Goal: Task Accomplishment & Management: Use online tool/utility

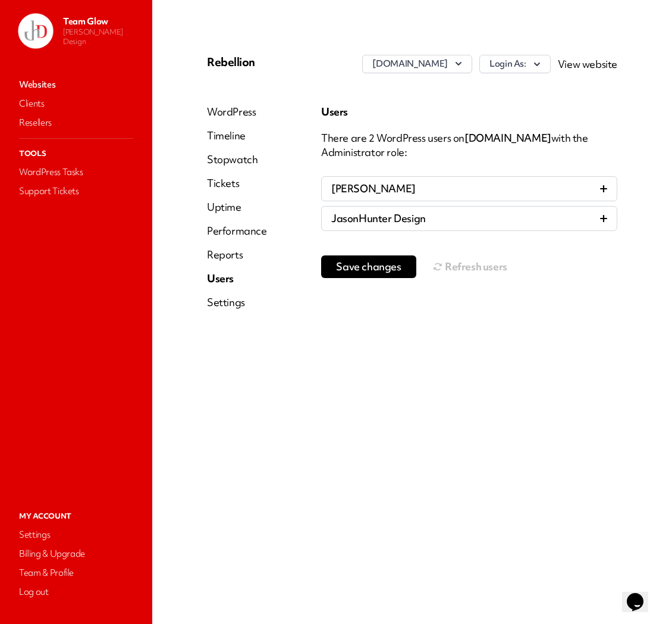
click at [133, 248] on nav "Websites Clients Resellers Tools WordPress Tasks Support Tickets" at bounding box center [76, 280] width 129 height 413
click at [399, 271] on span "Save changes" at bounding box center [368, 267] width 65 height 12
click at [472, 266] on button "Refresh users" at bounding box center [470, 267] width 74 height 24
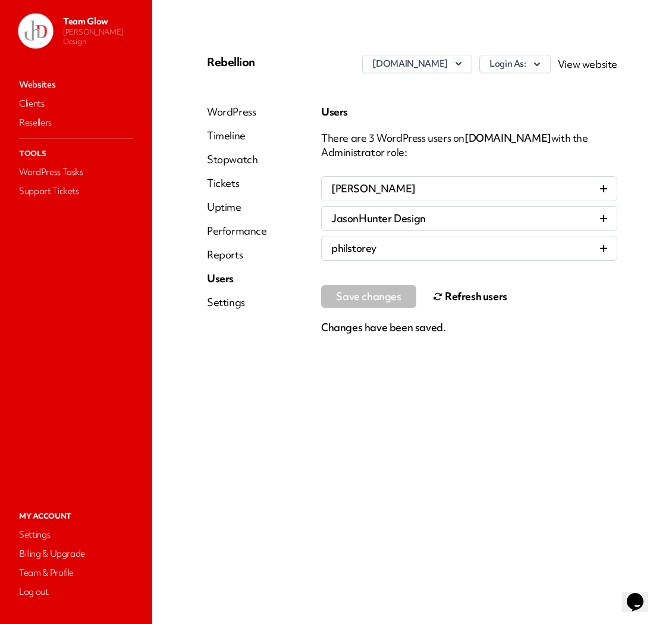
click at [37, 86] on link "Websites" at bounding box center [76, 84] width 119 height 17
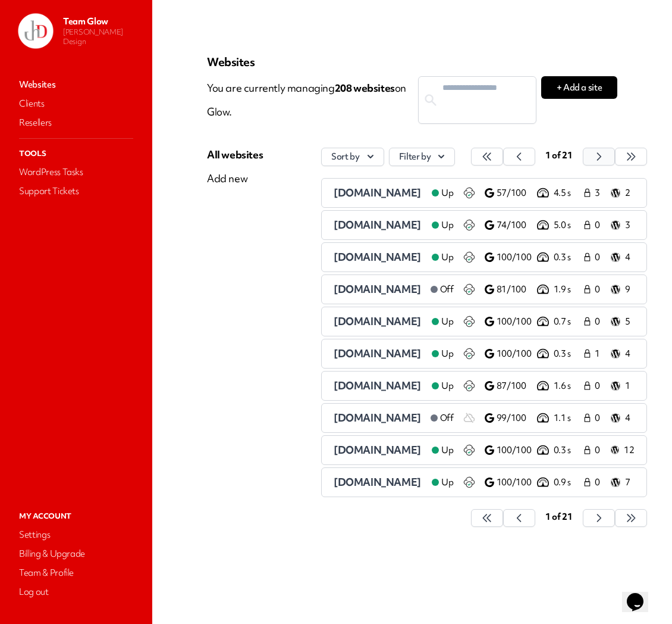
click at [503, 157] on button "button" at bounding box center [487, 157] width 32 height 18
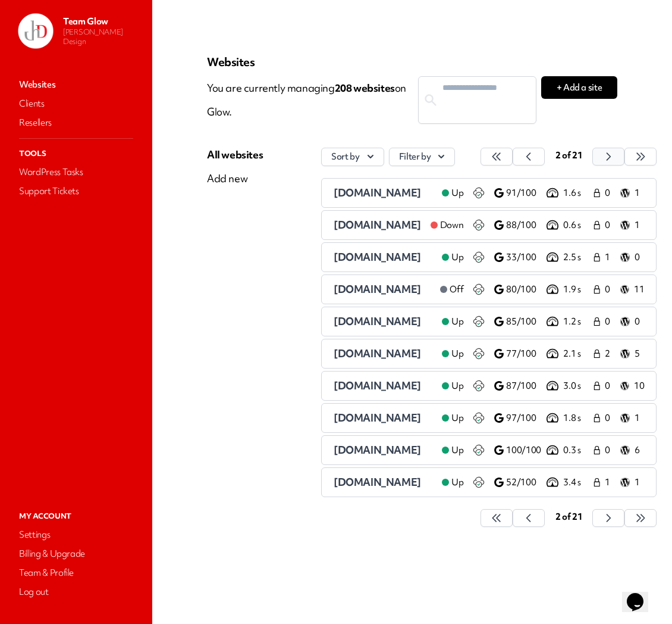
click at [513, 155] on button "button" at bounding box center [497, 157] width 32 height 18
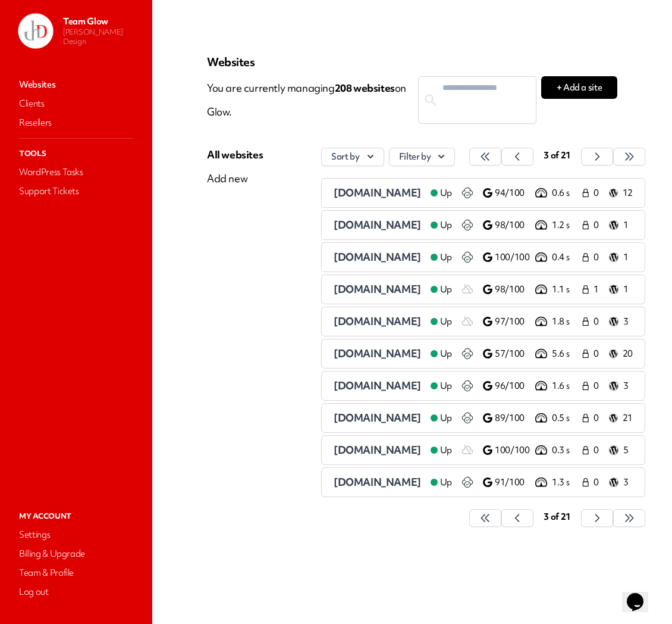
click at [369, 328] on span "[DOMAIN_NAME]" at bounding box center [377, 321] width 87 height 14
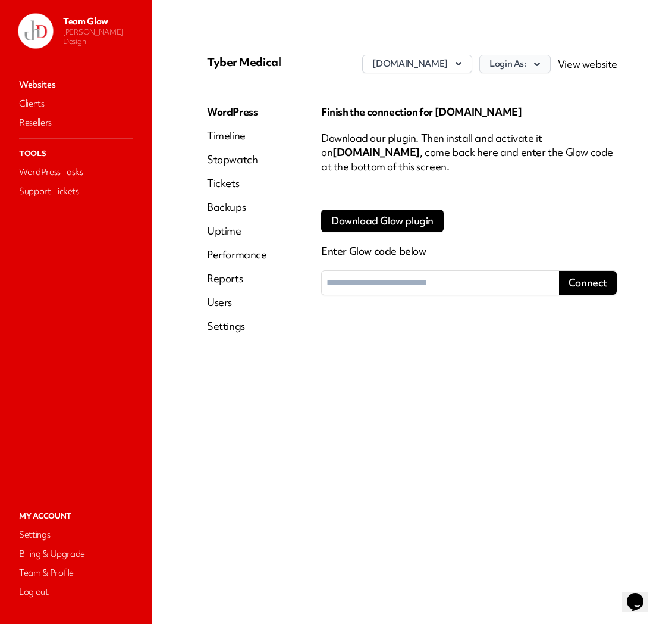
click at [538, 70] on icon "button" at bounding box center [537, 64] width 12 height 12
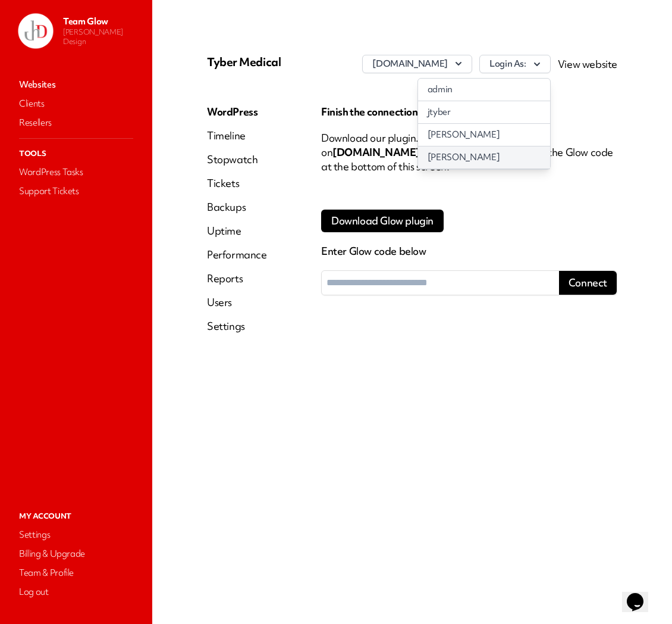
click at [450, 168] on link "[PERSON_NAME]" at bounding box center [484, 157] width 132 height 22
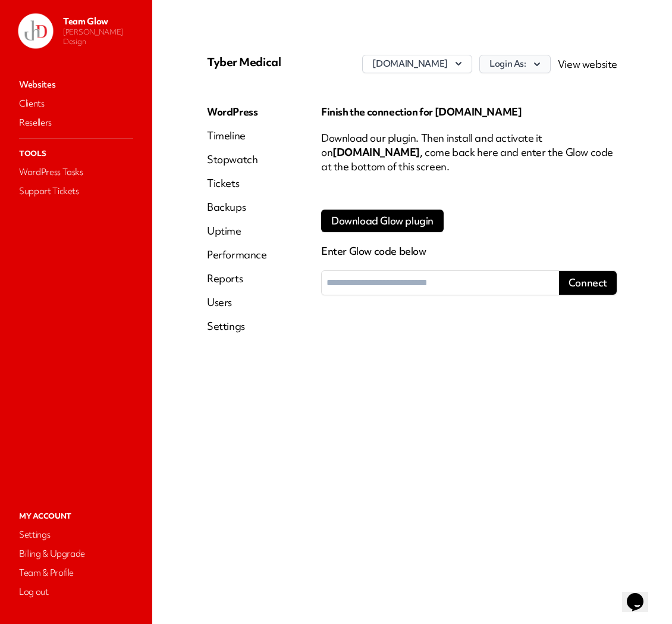
click at [537, 68] on icon "button" at bounding box center [537, 64] width 12 height 12
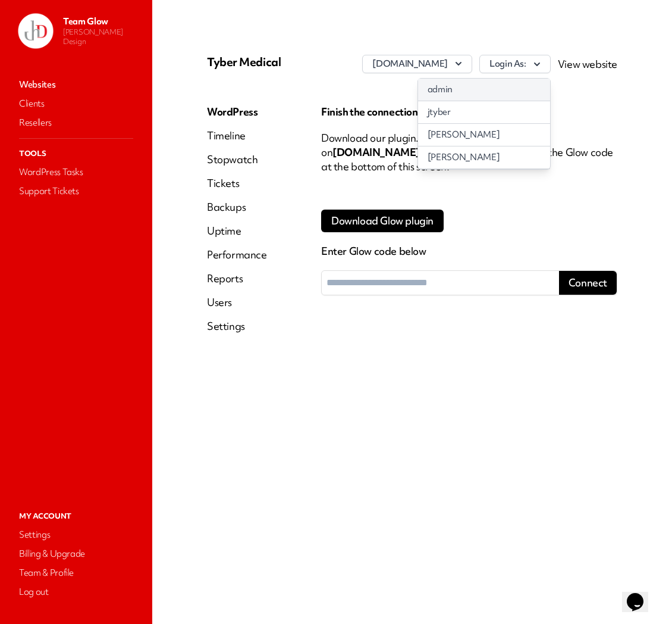
click at [524, 101] on link "admin" at bounding box center [484, 90] width 132 height 22
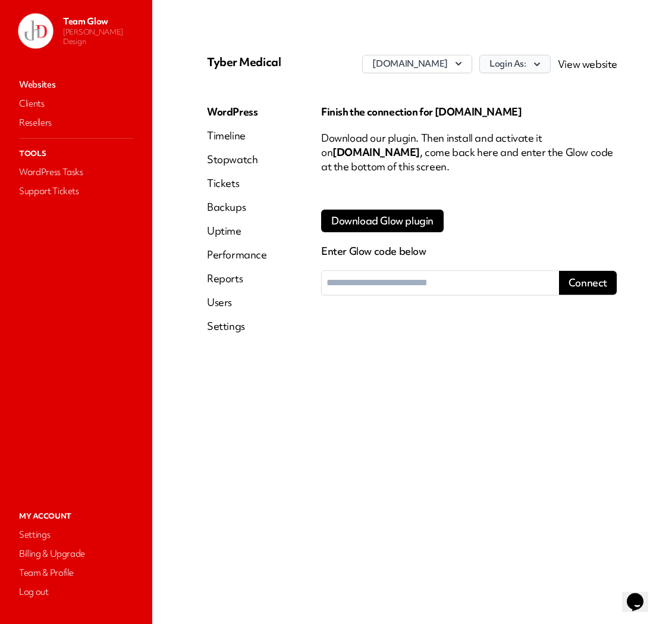
click at [543, 70] on icon "button" at bounding box center [537, 64] width 12 height 12
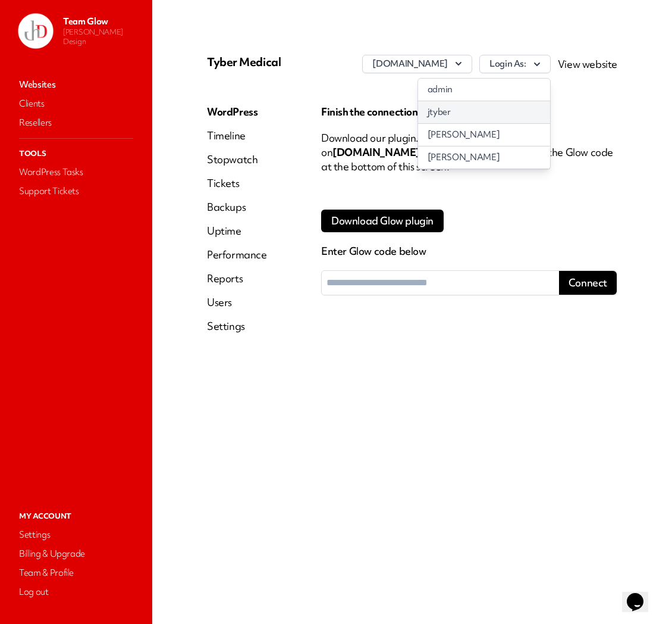
click at [496, 123] on link "jtyber" at bounding box center [484, 112] width 132 height 22
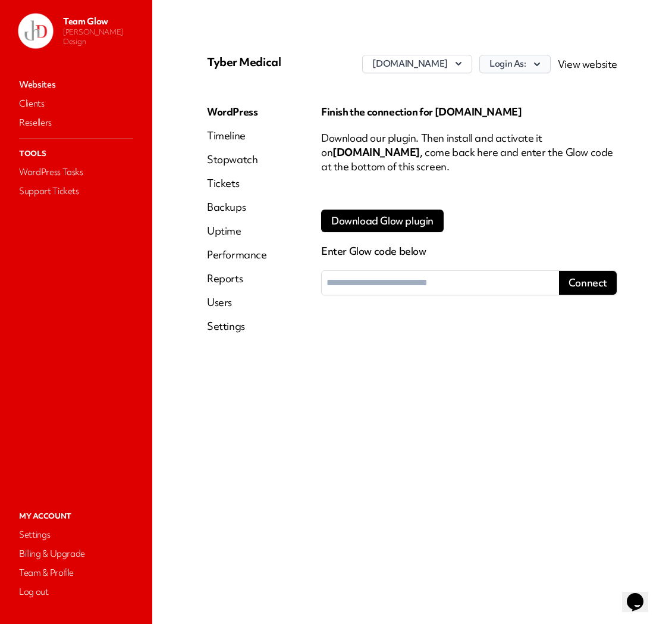
click at [540, 70] on icon "button" at bounding box center [537, 64] width 12 height 12
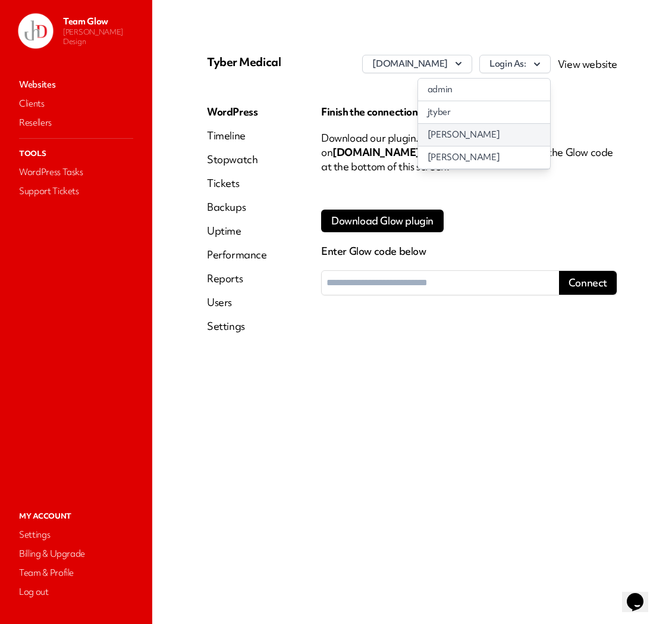
click at [474, 146] on link "[PERSON_NAME]" at bounding box center [484, 135] width 132 height 22
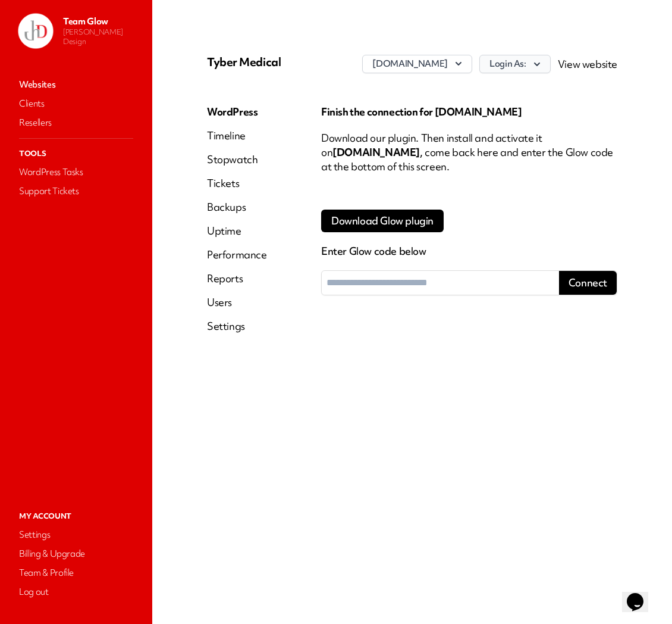
click at [530, 67] on button "Login As:" at bounding box center [515, 64] width 71 height 18
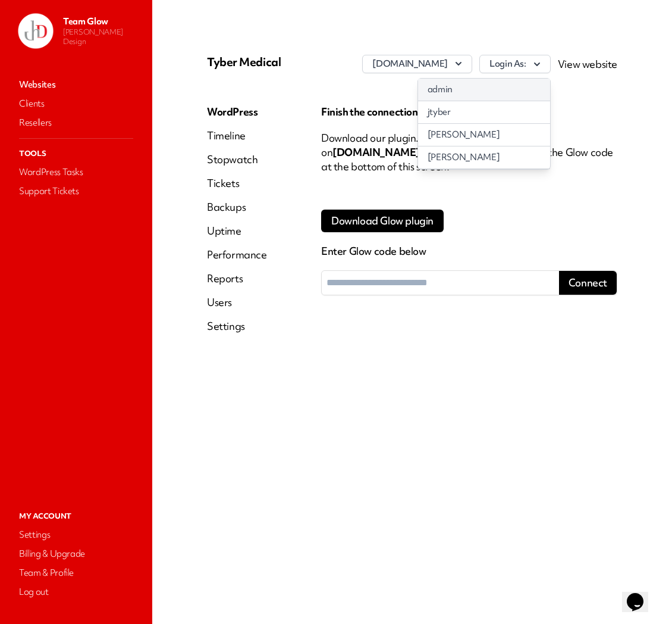
click at [515, 101] on link "admin" at bounding box center [484, 90] width 132 height 22
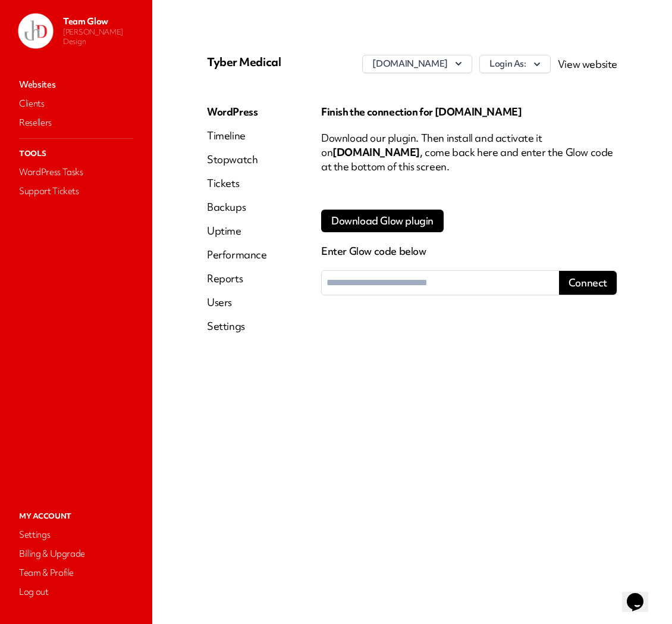
click at [43, 84] on link "Websites" at bounding box center [76, 84] width 119 height 17
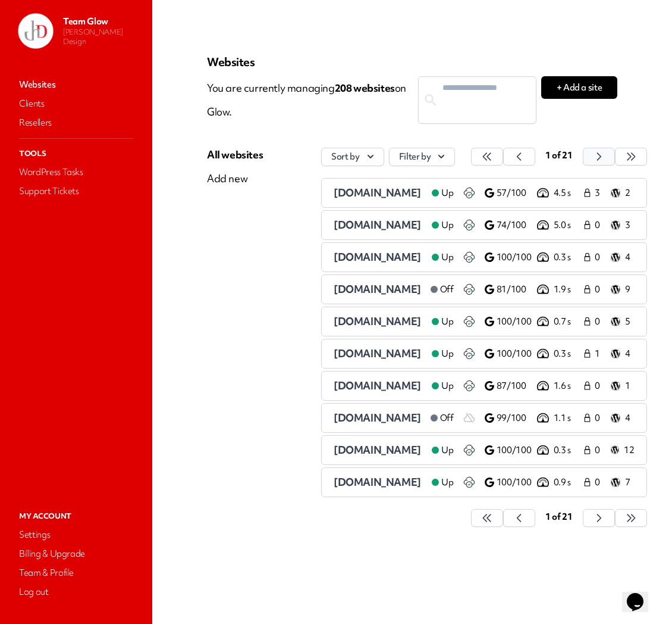
click at [503, 159] on button "button" at bounding box center [487, 157] width 32 height 18
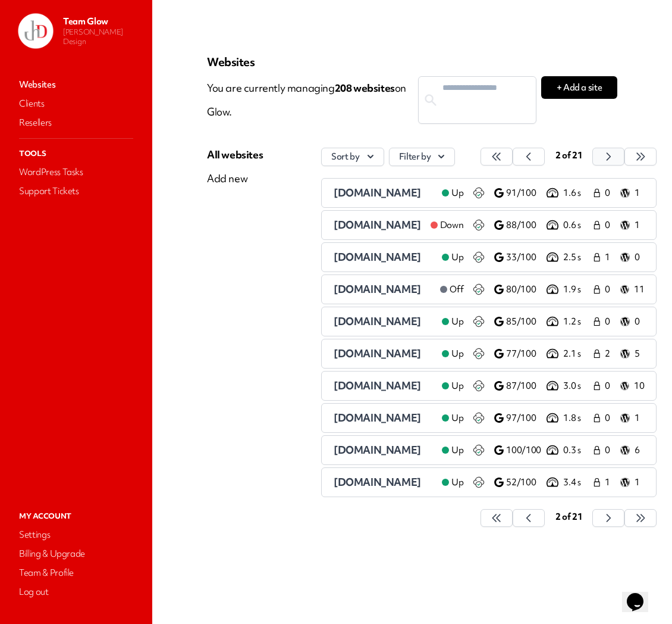
click at [503, 159] on icon "button" at bounding box center [497, 157] width 12 height 12
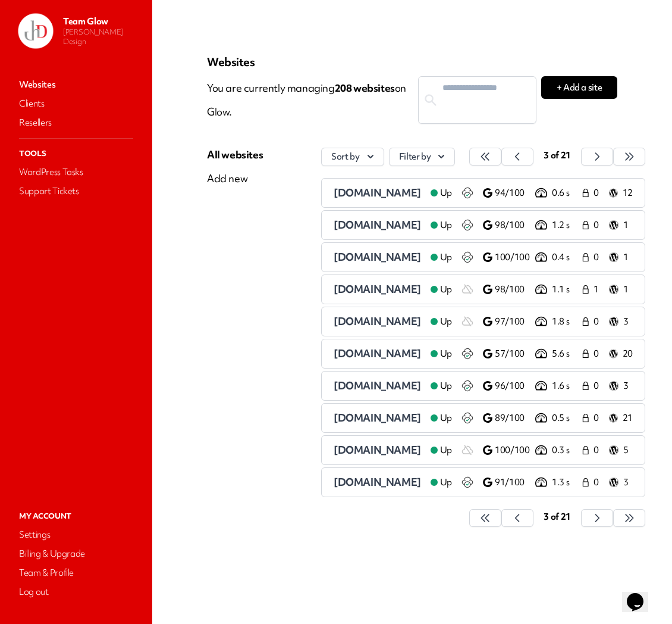
click at [361, 355] on span "[DOMAIN_NAME]" at bounding box center [377, 353] width 87 height 14
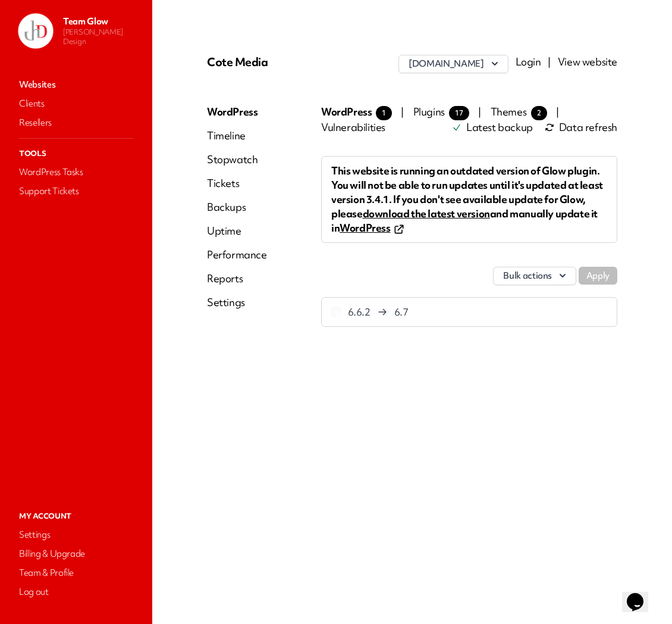
click at [534, 61] on link "Login" at bounding box center [529, 62] width 26 height 14
click at [51, 76] on link "Websites" at bounding box center [76, 84] width 119 height 17
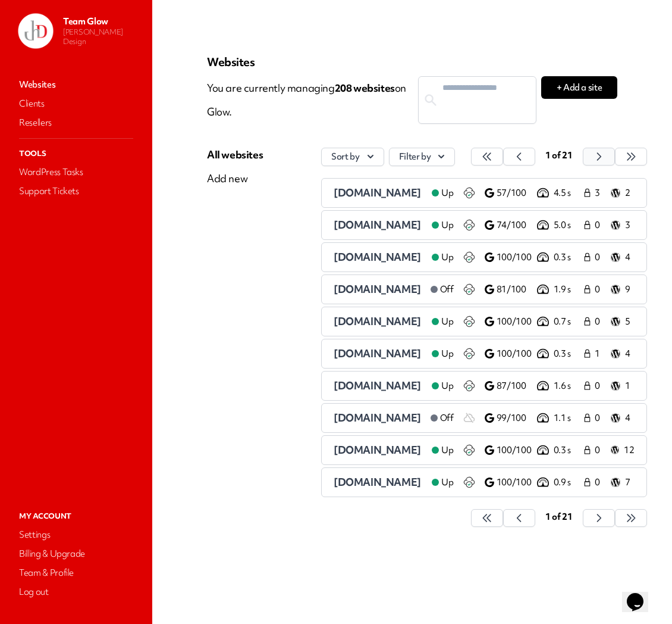
click at [493, 151] on icon "button" at bounding box center [487, 157] width 12 height 12
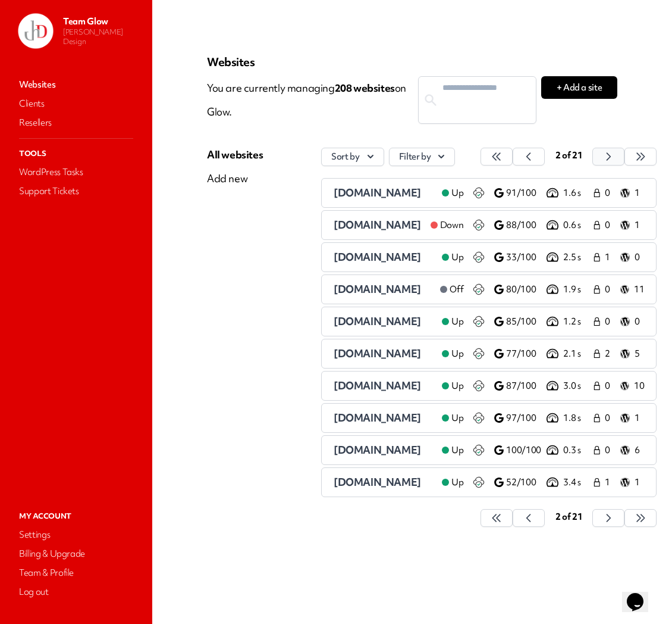
click at [503, 156] on icon "button" at bounding box center [497, 157] width 12 height 12
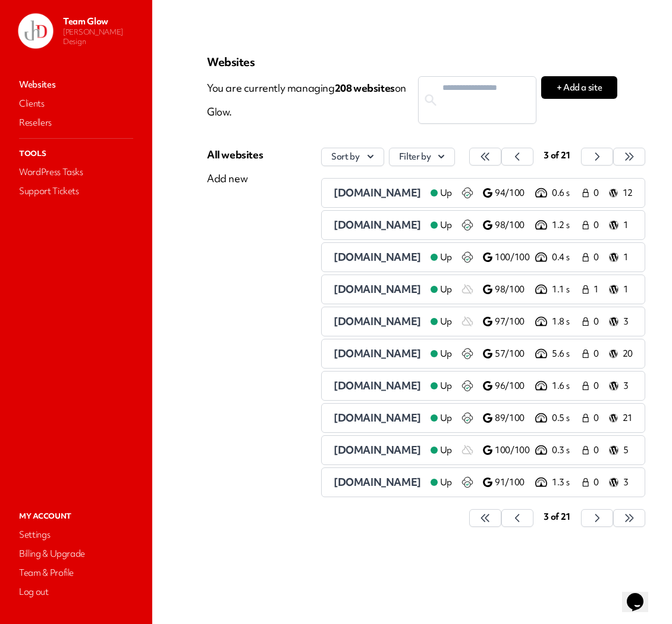
click at [372, 386] on span "[DOMAIN_NAME]" at bounding box center [377, 385] width 87 height 14
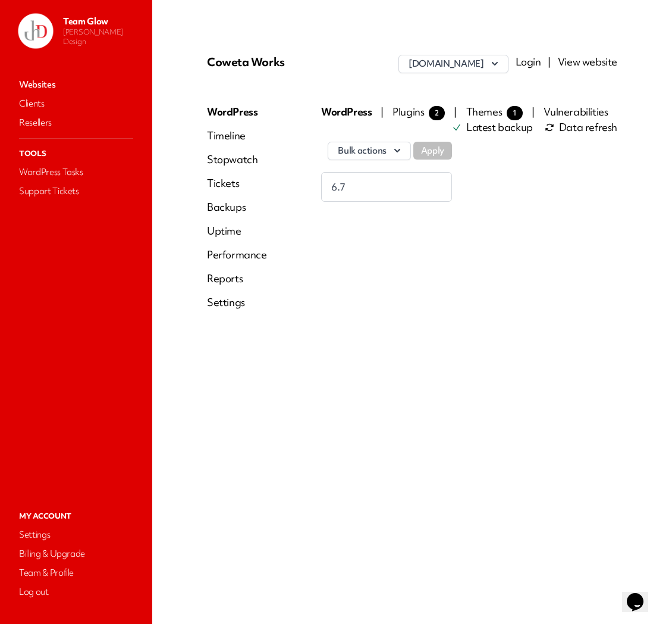
click at [527, 63] on link "Login" at bounding box center [529, 62] width 26 height 14
click at [45, 84] on link "Websites" at bounding box center [76, 84] width 119 height 17
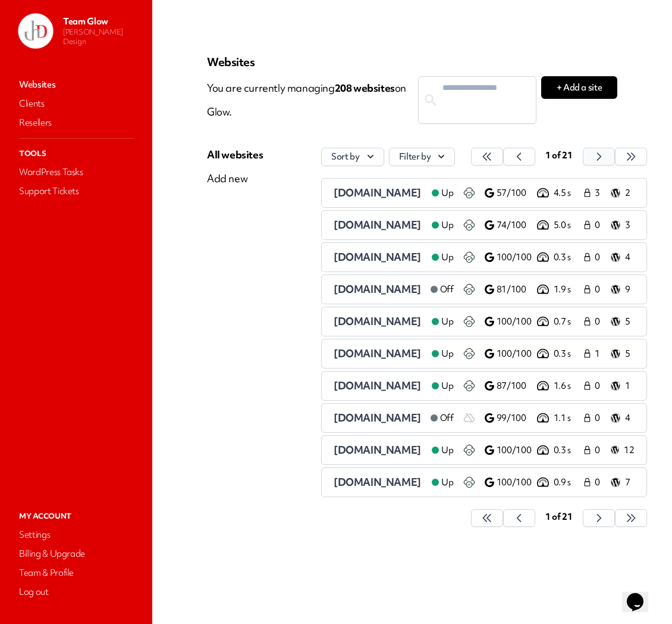
click at [491, 156] on icon "button" at bounding box center [487, 156] width 8 height 7
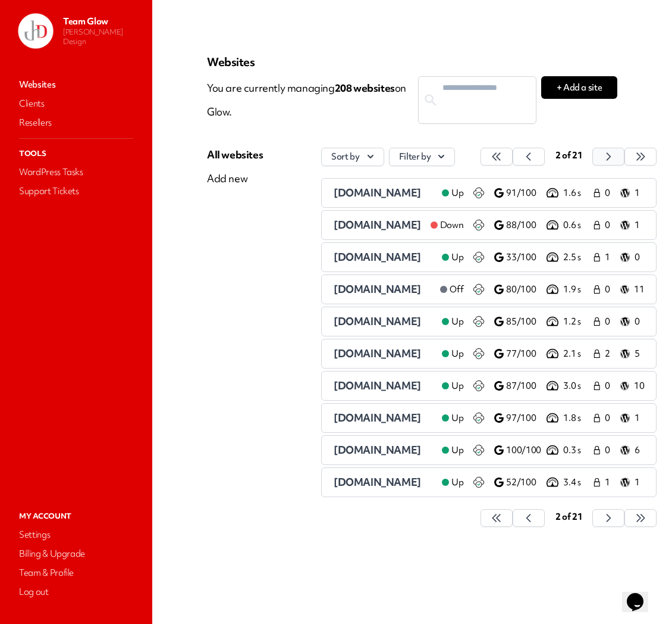
click at [588, 156] on div "2 of 21" at bounding box center [569, 157] width 38 height 18
click at [501, 155] on icon "button" at bounding box center [497, 156] width 8 height 7
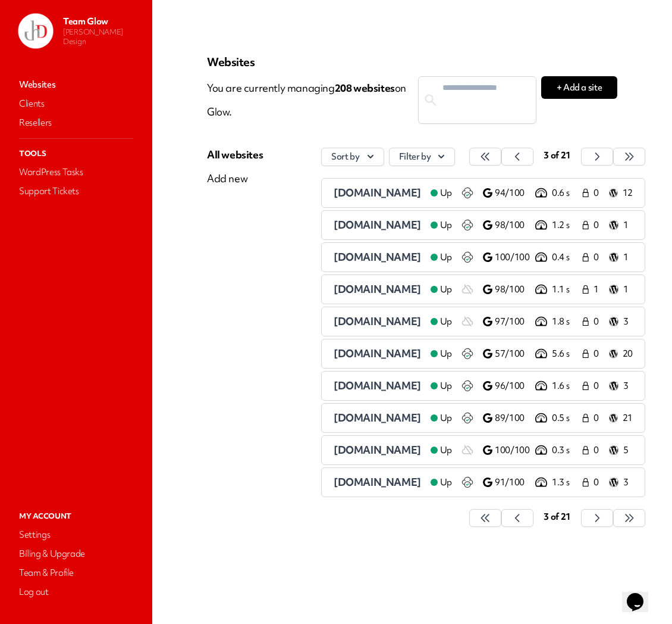
click at [356, 419] on span "[DOMAIN_NAME]" at bounding box center [377, 418] width 87 height 14
